Goal: Task Accomplishment & Management: Complete application form

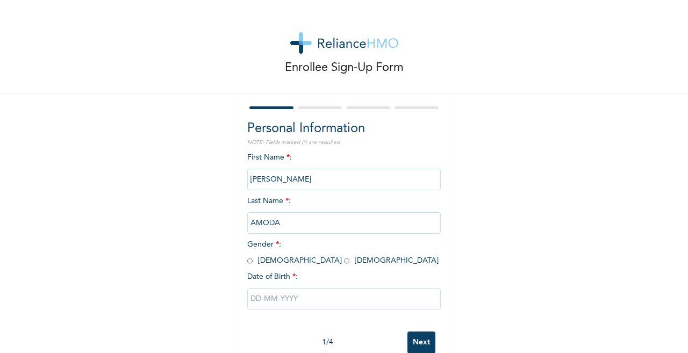
click at [344, 260] on input "radio" at bounding box center [346, 261] width 5 height 10
radio input "true"
click at [256, 298] on input "text" at bounding box center [344, 299] width 194 height 22
select select "8"
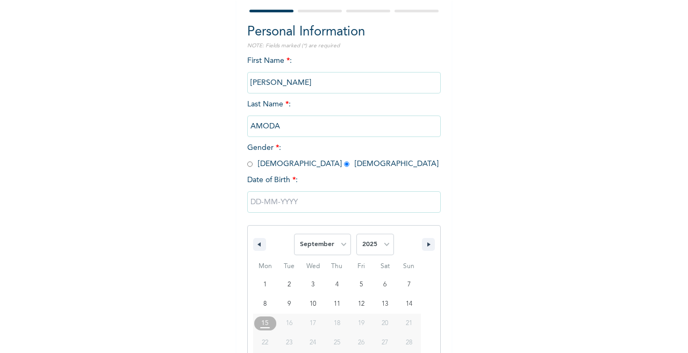
scroll to position [137, 0]
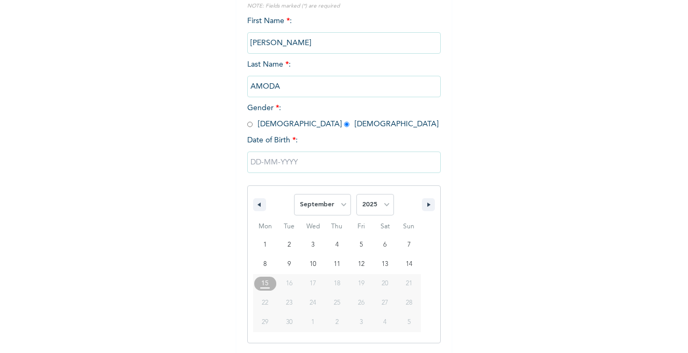
click at [337, 305] on span "25" at bounding box center [337, 303] width 24 height 14
click at [249, 160] on input "text" at bounding box center [344, 163] width 194 height 22
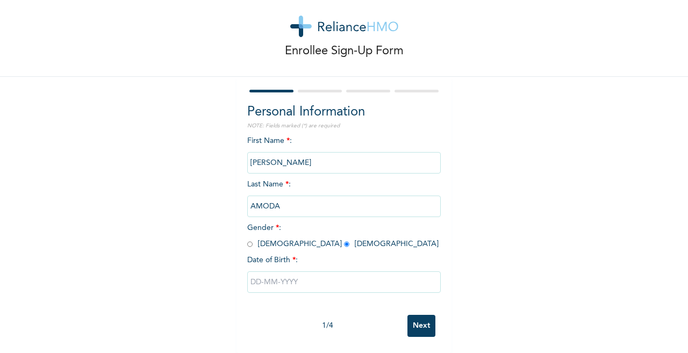
scroll to position [26, 0]
click at [256, 273] on input "text" at bounding box center [344, 283] width 194 height 22
select select "8"
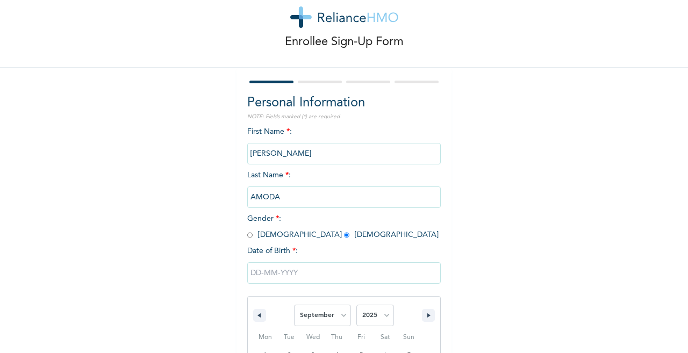
scroll to position [137, 0]
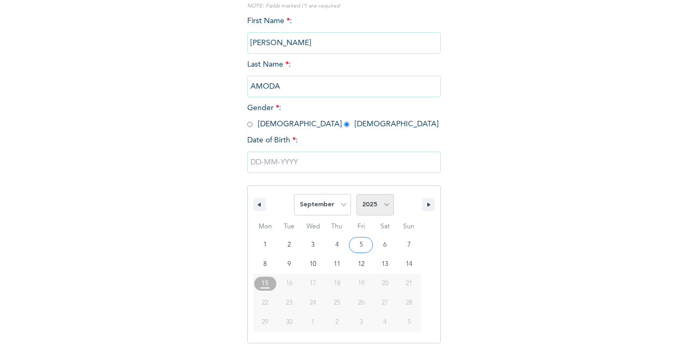
click at [382, 204] on select "2025 2024 2023 2022 2021 2020 2019 2018 2017 2016 2015 2014 2013 2012 2011 2010…" at bounding box center [375, 205] width 38 height 22
select select "1982"
click at [356, 195] on select "2025 2024 2023 2022 2021 2020 2019 2018 2017 2016 2015 2014 2013 2012 2011 2010…" at bounding box center [375, 205] width 38 height 22
type input "[DATE]"
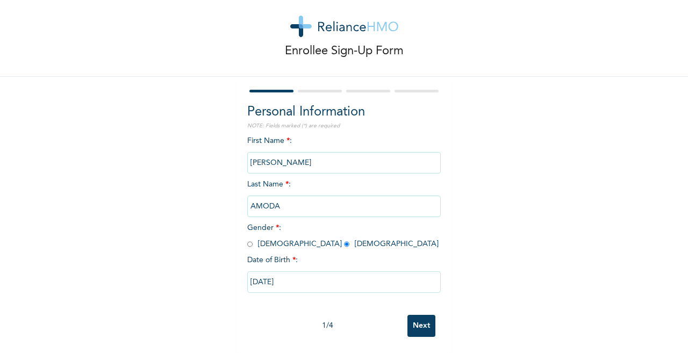
click at [422, 317] on input "Next" at bounding box center [422, 326] width 28 height 22
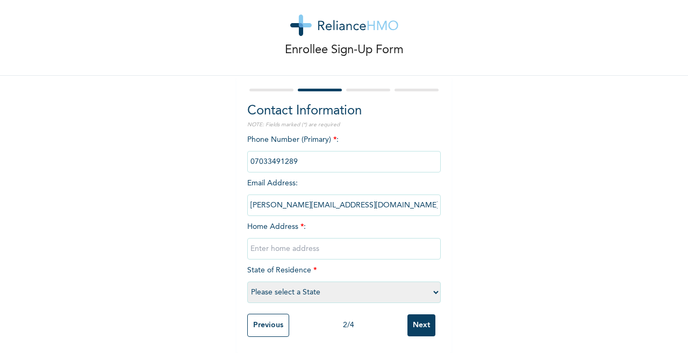
click at [290, 239] on input "text" at bounding box center [344, 249] width 194 height 22
click at [269, 246] on input "text" at bounding box center [344, 249] width 194 height 22
click at [305, 239] on input "14,[PERSON_NAME] StreetSurulere" at bounding box center [344, 249] width 194 height 22
click at [339, 238] on input "14,[PERSON_NAME] Street Surulere" at bounding box center [344, 249] width 194 height 22
type input "14,[PERSON_NAME][GEOGRAPHIC_DATA] Surulere [GEOGRAPHIC_DATA]"
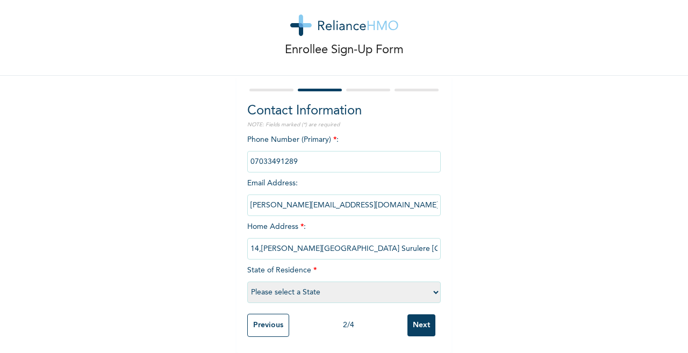
click at [432, 286] on select "Please select a State [PERSON_NAME] (FCT) [PERSON_NAME] Ibom [GEOGRAPHIC_DATA] …" at bounding box center [344, 293] width 194 height 22
select select "25"
click at [247, 282] on select "Please select a State [PERSON_NAME] (FCT) [PERSON_NAME] Ibom [GEOGRAPHIC_DATA] …" at bounding box center [344, 293] width 194 height 22
click at [423, 317] on input "Next" at bounding box center [422, 326] width 28 height 22
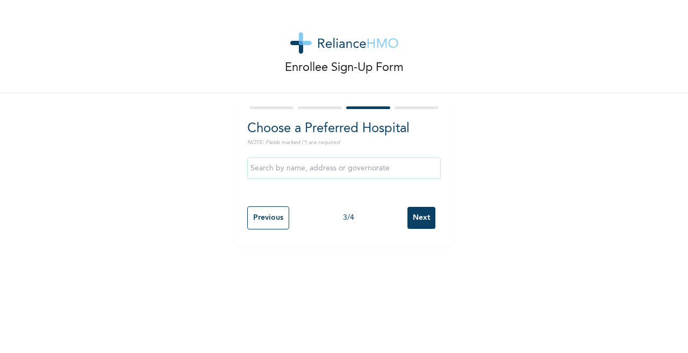
scroll to position [0, 0]
click at [402, 168] on input "text" at bounding box center [344, 169] width 194 height 22
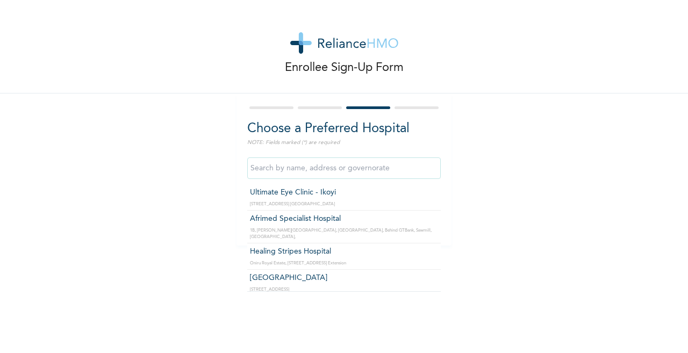
click at [405, 167] on input "text" at bounding box center [344, 169] width 194 height 22
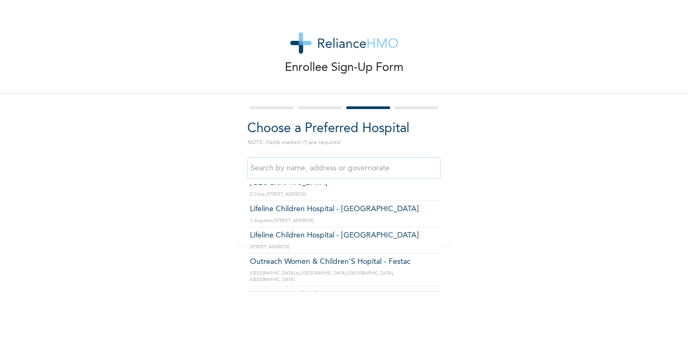
scroll to position [179, 0]
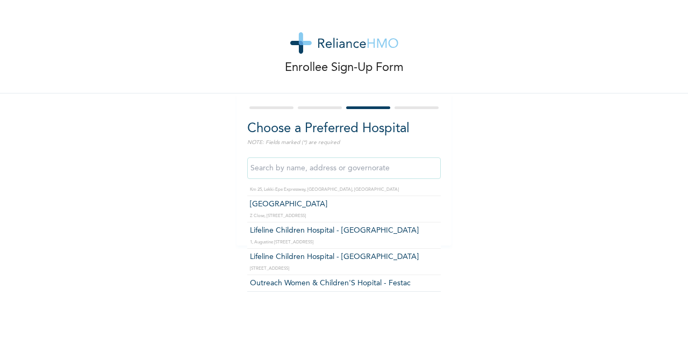
type input "Lifeline Children Hospital - [GEOGRAPHIC_DATA]"
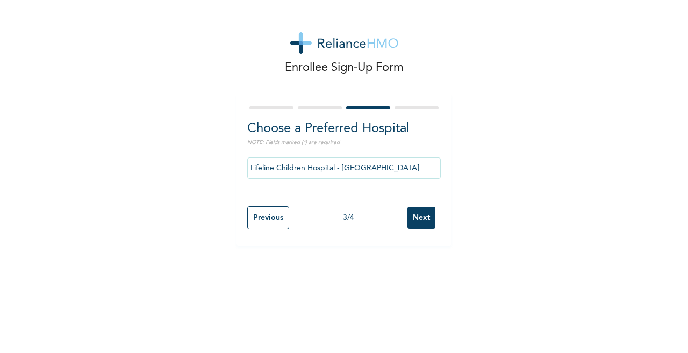
click at [415, 217] on input "Next" at bounding box center [422, 218] width 28 height 22
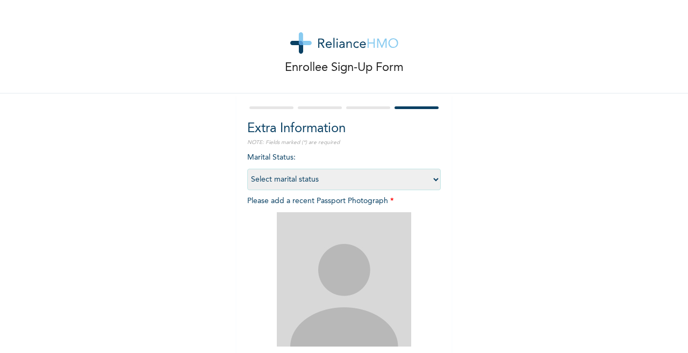
click at [432, 181] on select "Select marital status [DEMOGRAPHIC_DATA] Married [DEMOGRAPHIC_DATA] Widow/[DEMO…" at bounding box center [344, 180] width 194 height 22
select select "2"
click at [247, 169] on select "Select marital status [DEMOGRAPHIC_DATA] Married [DEMOGRAPHIC_DATA] Widow/[DEMO…" at bounding box center [344, 180] width 194 height 22
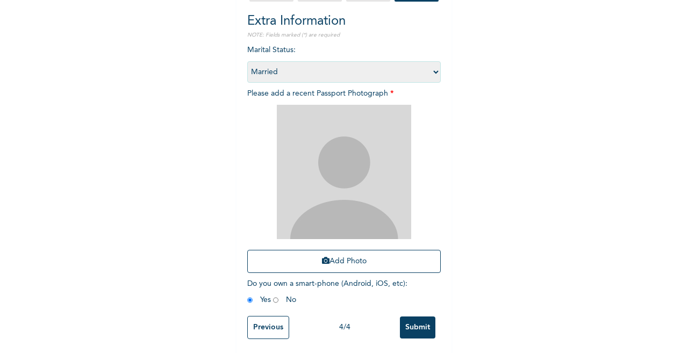
scroll to position [119, 0]
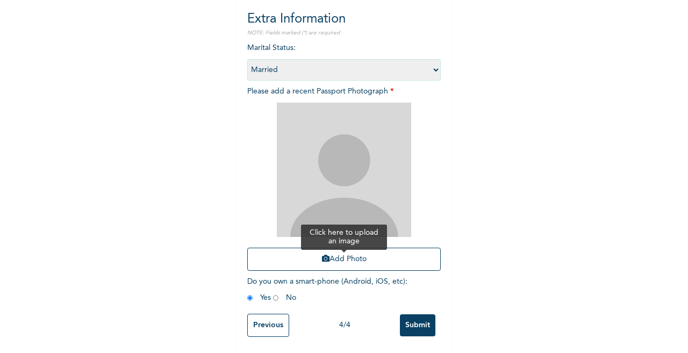
click at [341, 249] on button "Add Photo" at bounding box center [344, 259] width 194 height 23
click at [337, 248] on button "Add Photo" at bounding box center [344, 259] width 194 height 23
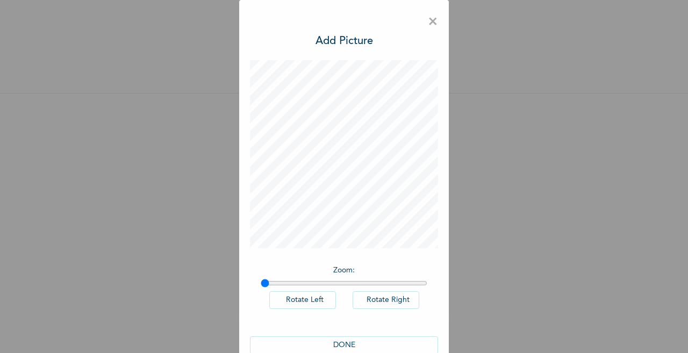
scroll to position [0, 0]
click at [429, 22] on span "×" at bounding box center [433, 22] width 10 height 23
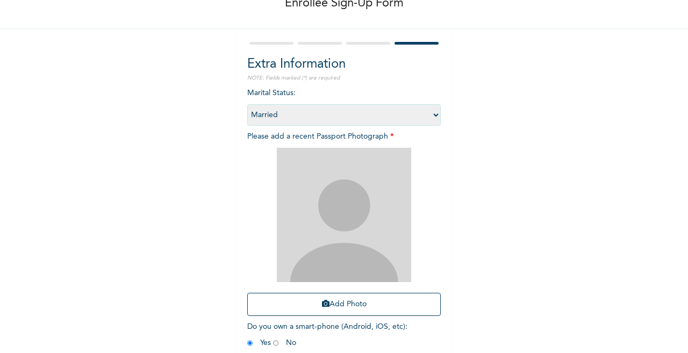
scroll to position [86, 0]
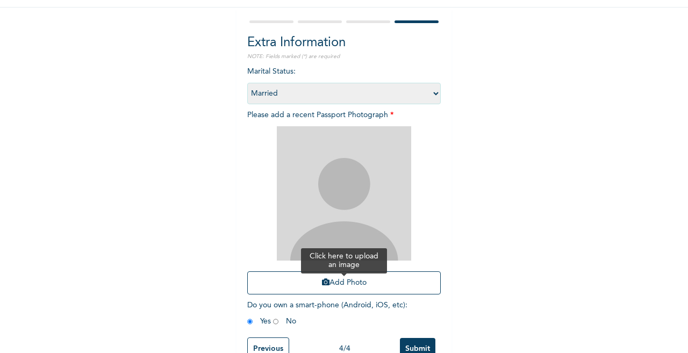
click at [340, 281] on button "Add Photo" at bounding box center [344, 283] width 194 height 23
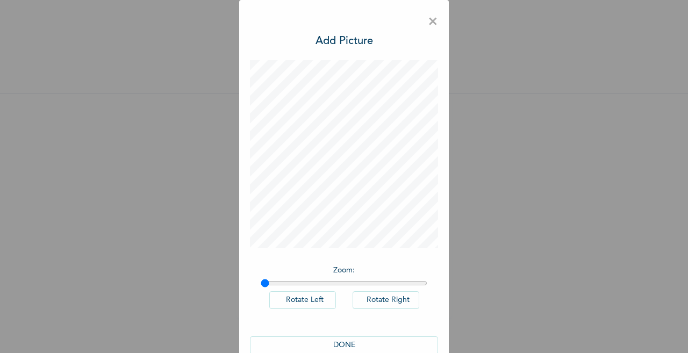
click at [429, 22] on span "×" at bounding box center [433, 22] width 10 height 23
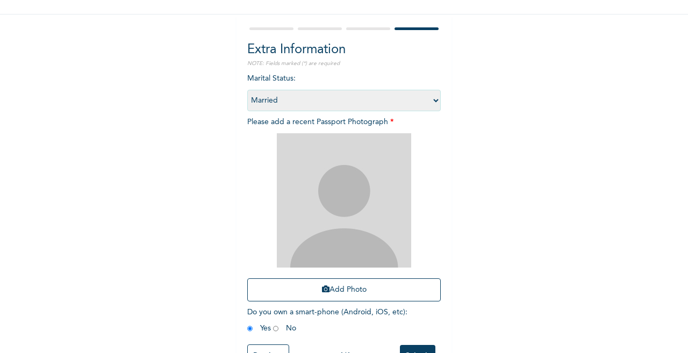
scroll to position [119, 0]
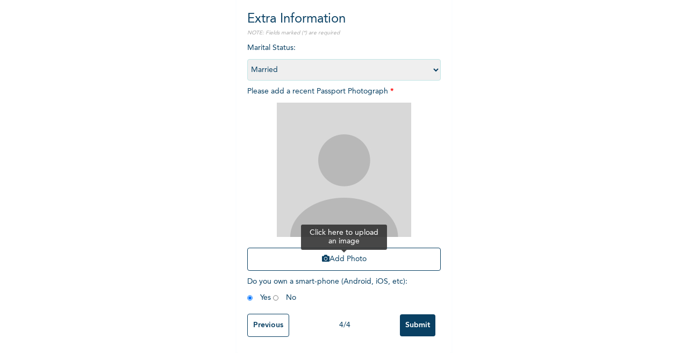
click at [346, 251] on button "Add Photo" at bounding box center [344, 259] width 194 height 23
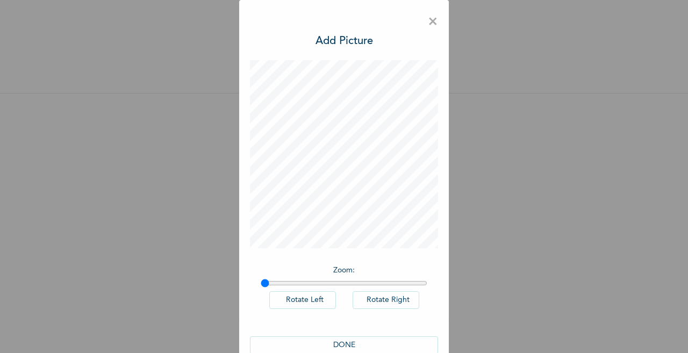
click at [428, 22] on span "×" at bounding box center [433, 22] width 10 height 23
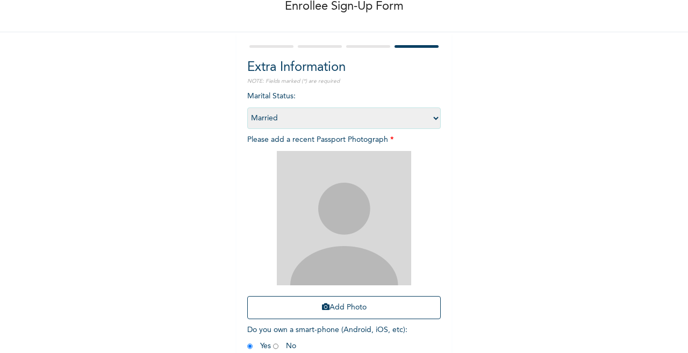
scroll to position [65, 0]
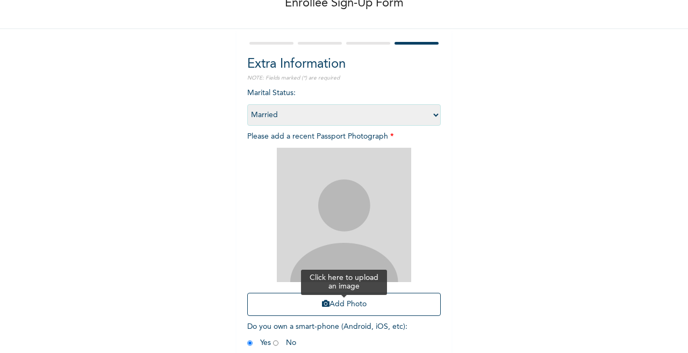
click at [341, 302] on button "Add Photo" at bounding box center [344, 304] width 194 height 23
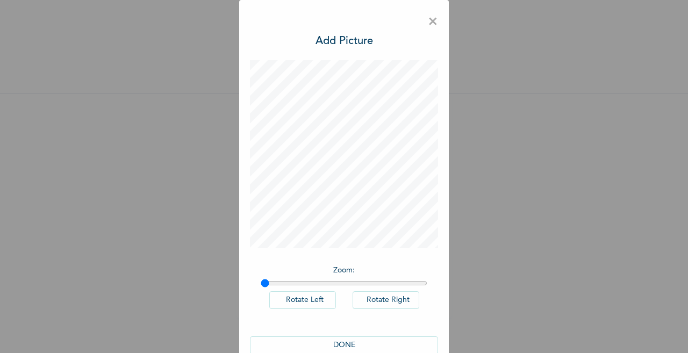
click at [428, 22] on span "×" at bounding box center [433, 22] width 10 height 23
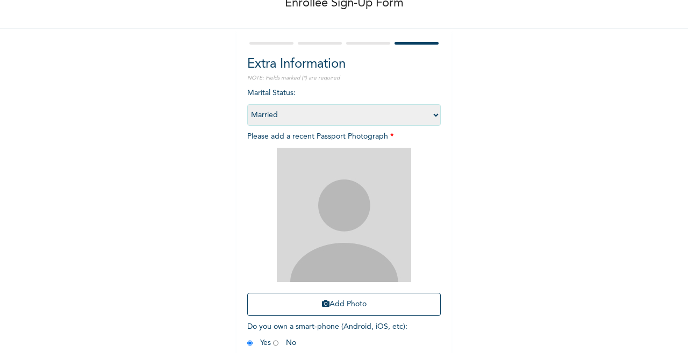
scroll to position [119, 0]
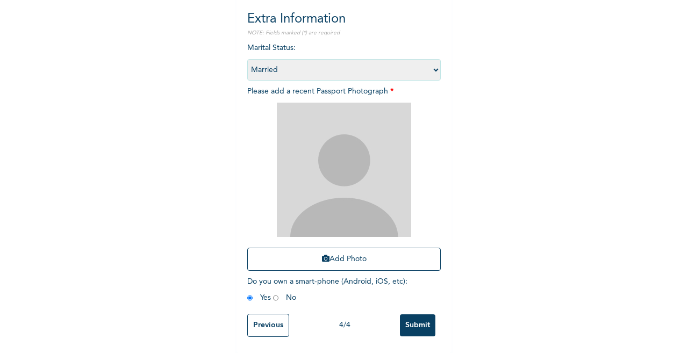
click at [415, 315] on input "Submit" at bounding box center [417, 326] width 35 height 22
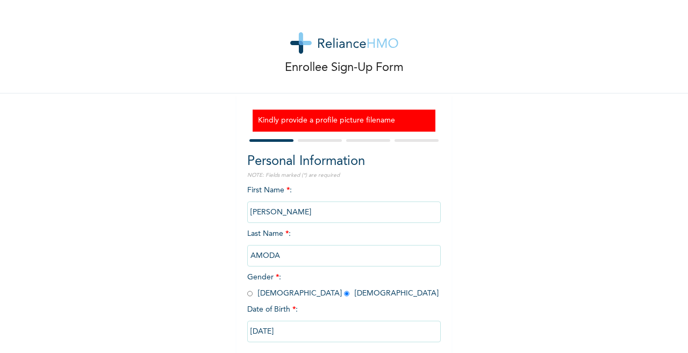
scroll to position [59, 0]
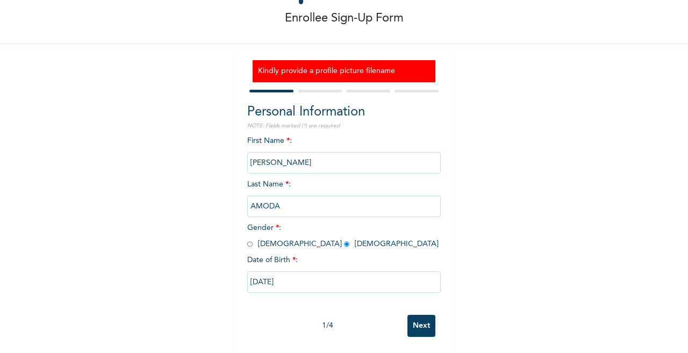
click at [423, 319] on input "Next" at bounding box center [422, 326] width 28 height 22
select select "25"
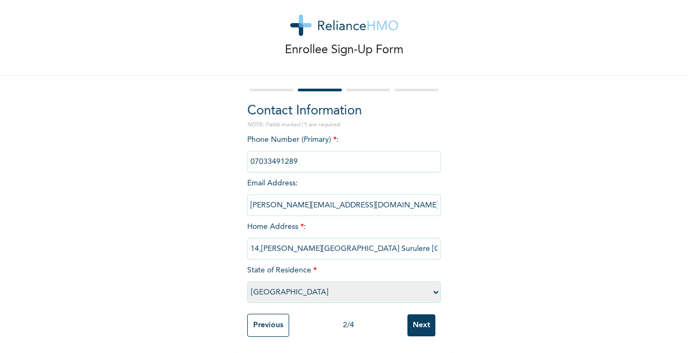
scroll to position [27, 0]
click at [423, 319] on input "Next" at bounding box center [422, 326] width 28 height 22
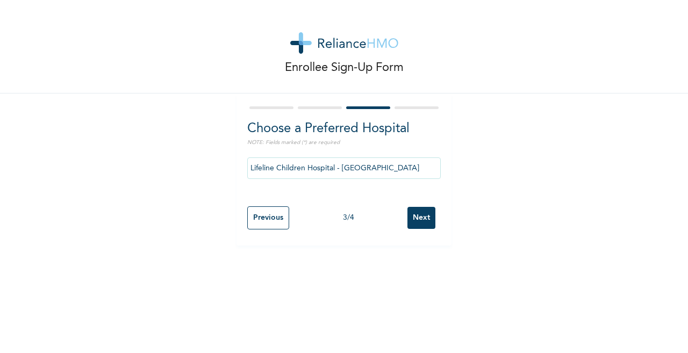
click at [418, 218] on input "Next" at bounding box center [422, 218] width 28 height 22
select select "2"
